Goal: Transaction & Acquisition: Purchase product/service

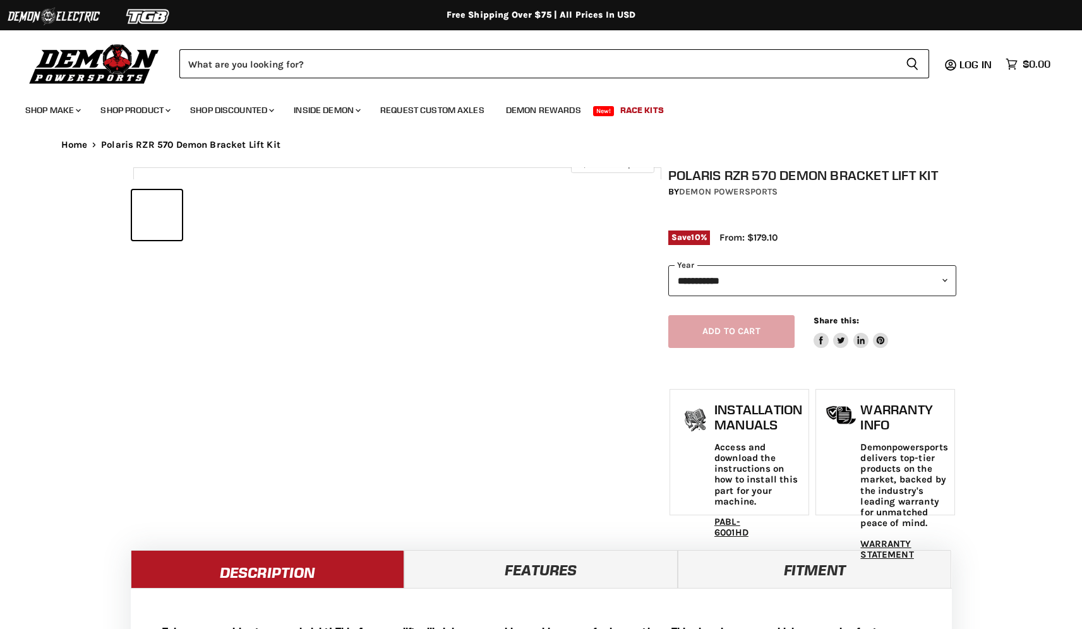
select select "******"
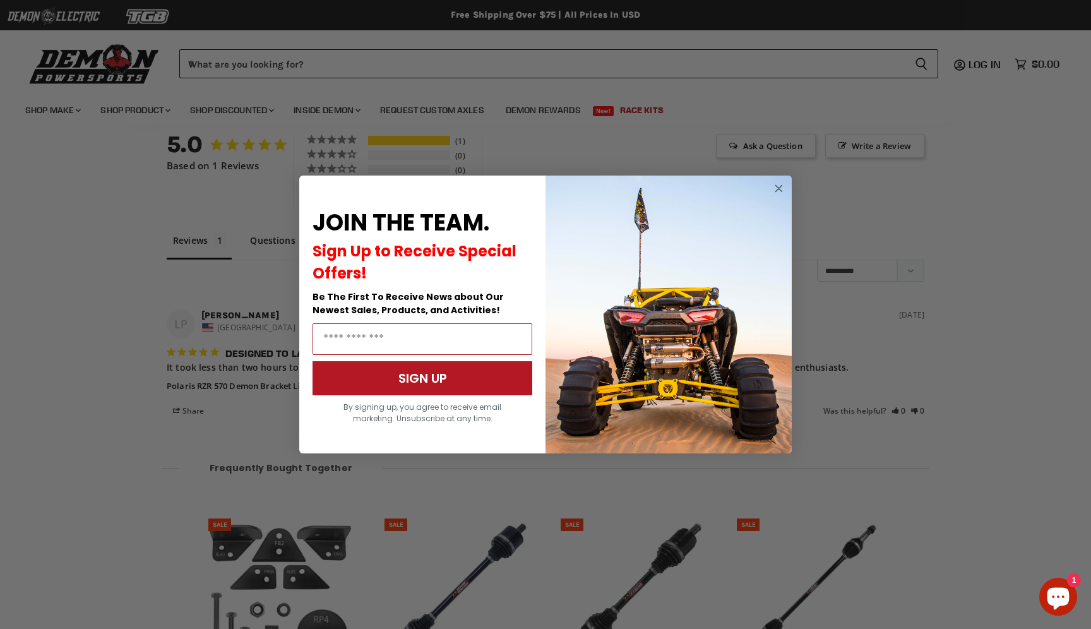
scroll to position [1126, 0]
